Goal: Information Seeking & Learning: Learn about a topic

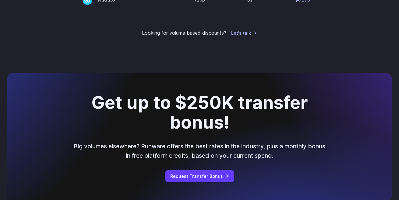
scroll to position [673, 0]
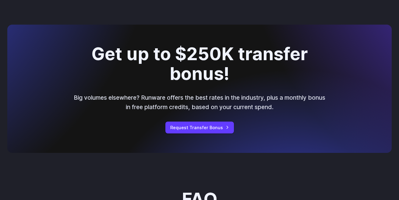
click at [210, 90] on div "Get up to $250K transfer bonus! Big volumes elsewhere? Runware offers the best …" at bounding box center [199, 89] width 384 height 128
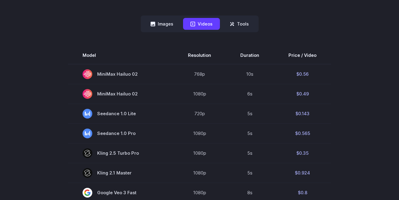
scroll to position [0, 0]
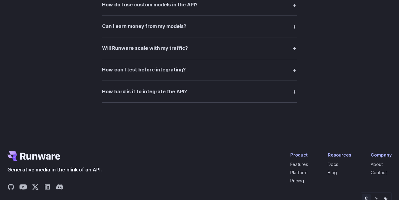
scroll to position [1307, 0]
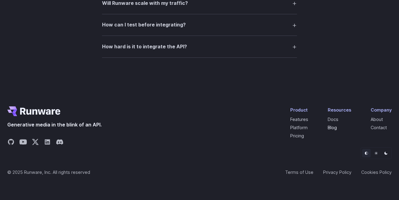
click at [334, 129] on link "Blog" at bounding box center [332, 127] width 9 height 5
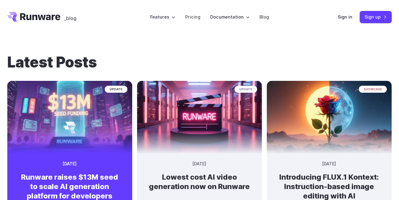
click at [83, 168] on div "update September 9, 2025 Runware raises $13M seed to scale AI generation platfo…" at bounding box center [69, 183] width 125 height 54
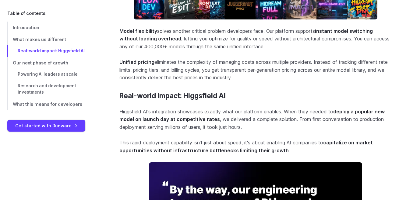
scroll to position [694, 0]
